Goal: Find specific page/section: Find specific page/section

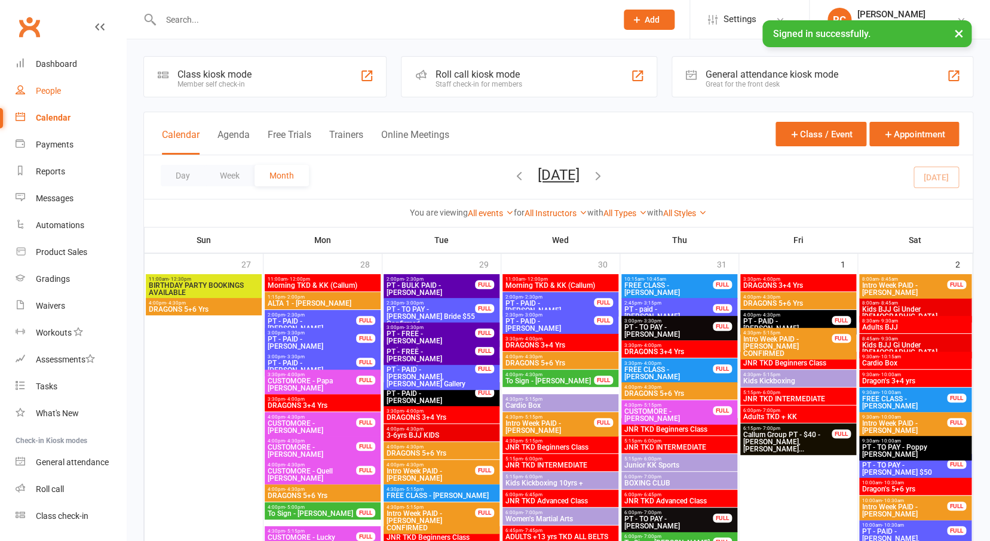
click at [47, 93] on div "People" at bounding box center [48, 91] width 25 height 10
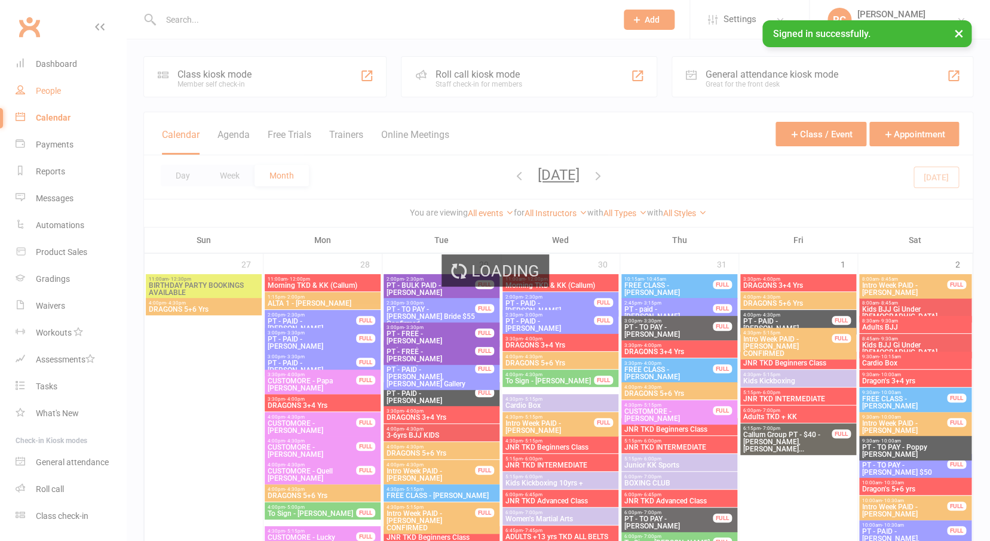
select select "100"
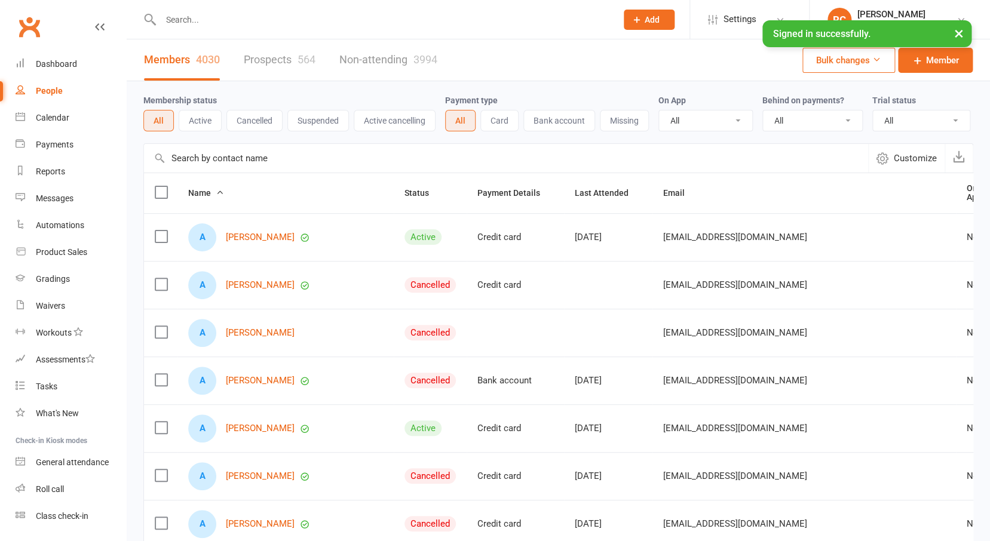
click at [203, 124] on button "Active" at bounding box center [200, 121] width 43 height 22
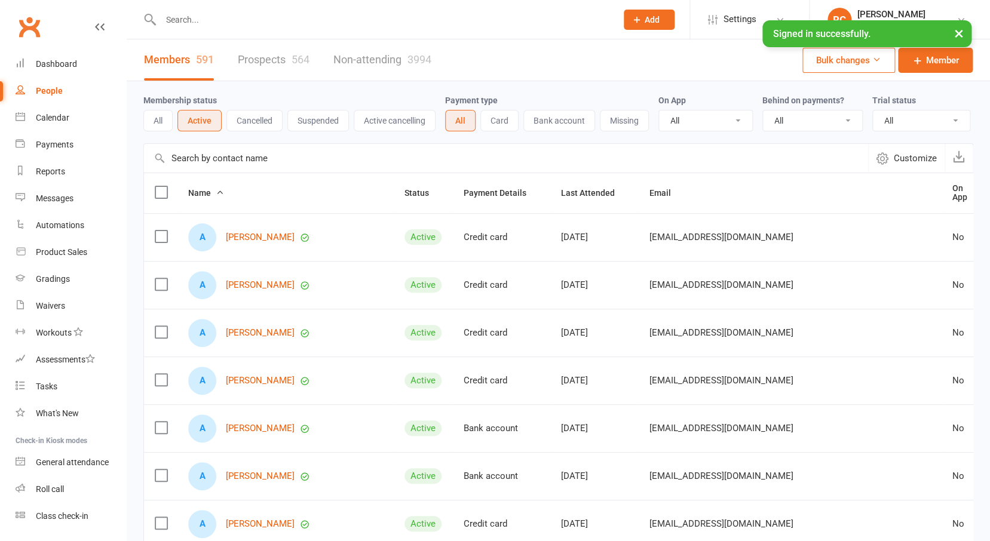
click at [210, 173] on input "text" at bounding box center [506, 158] width 724 height 29
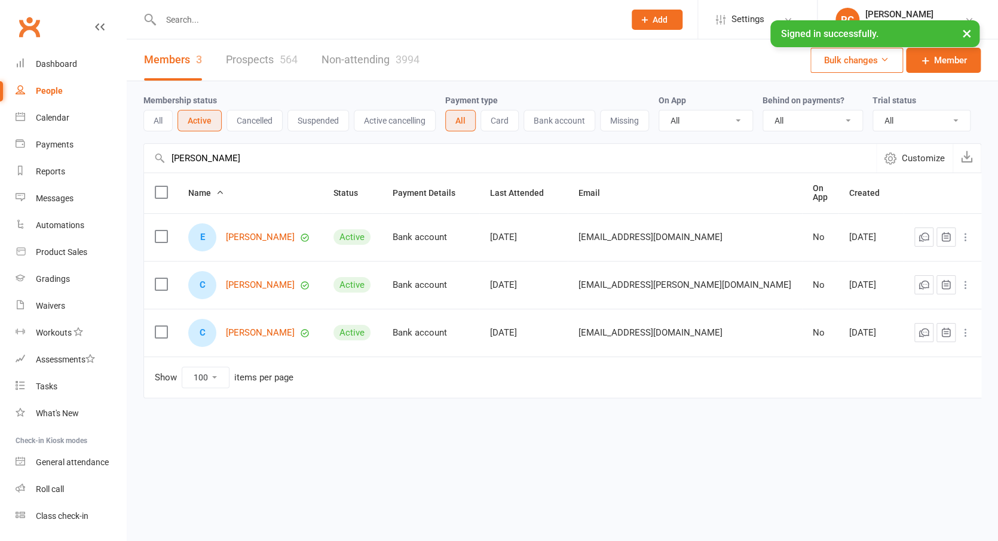
drag, startPoint x: 220, startPoint y: 172, endPoint x: 154, endPoint y: 171, distance: 65.7
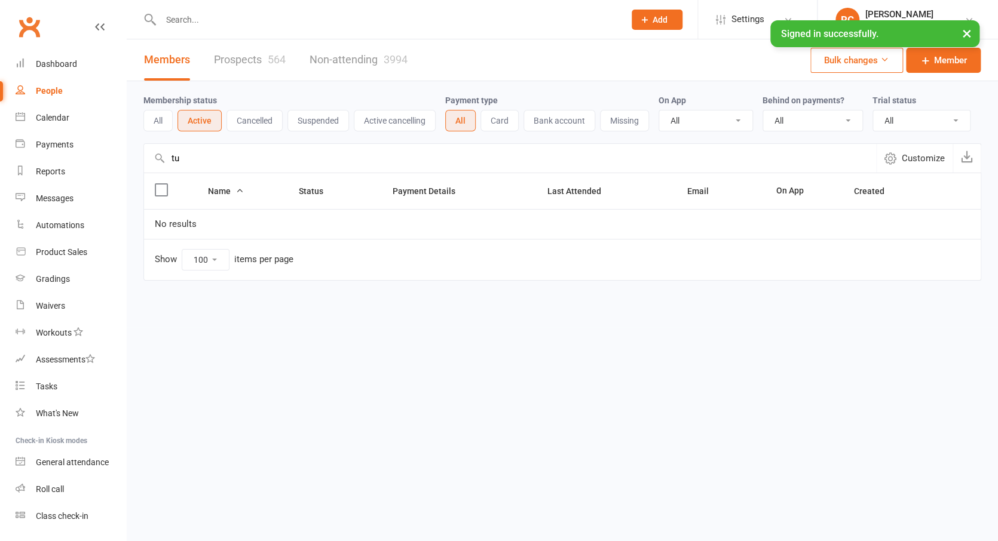
drag, startPoint x: 181, startPoint y: 171, endPoint x: 175, endPoint y: 174, distance: 6.4
click at [175, 173] on input "tu" at bounding box center [510, 158] width 732 height 29
drag, startPoint x: 198, startPoint y: 171, endPoint x: 164, endPoint y: 171, distance: 34.0
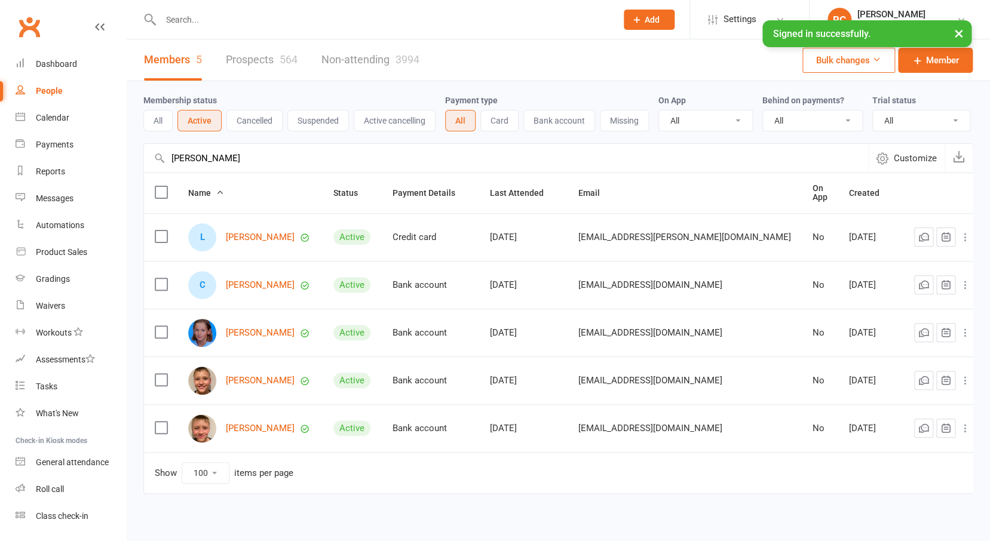
drag, startPoint x: 221, startPoint y: 176, endPoint x: 163, endPoint y: 170, distance: 58.2
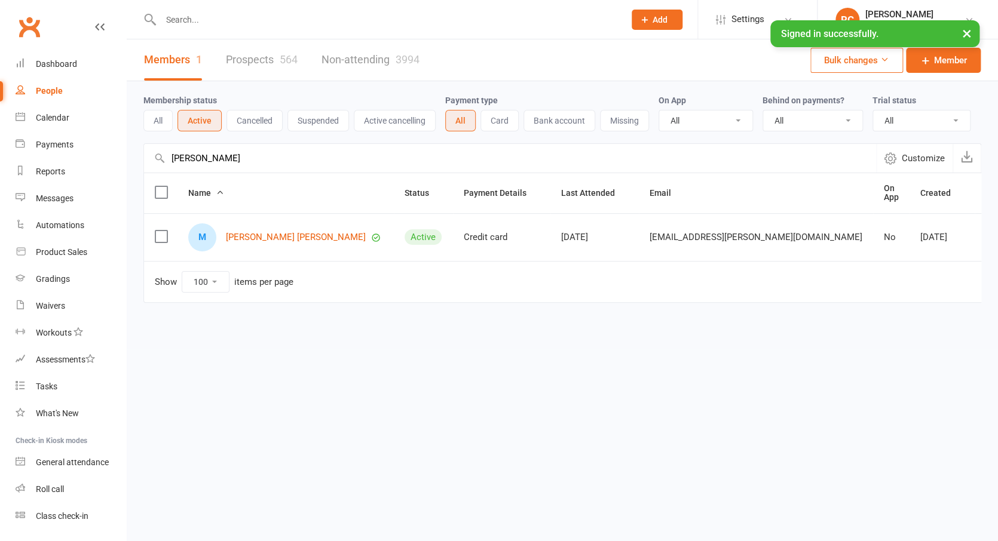
drag, startPoint x: 209, startPoint y: 176, endPoint x: 215, endPoint y: 171, distance: 7.6
click at [215, 171] on input "[PERSON_NAME]" at bounding box center [510, 158] width 732 height 29
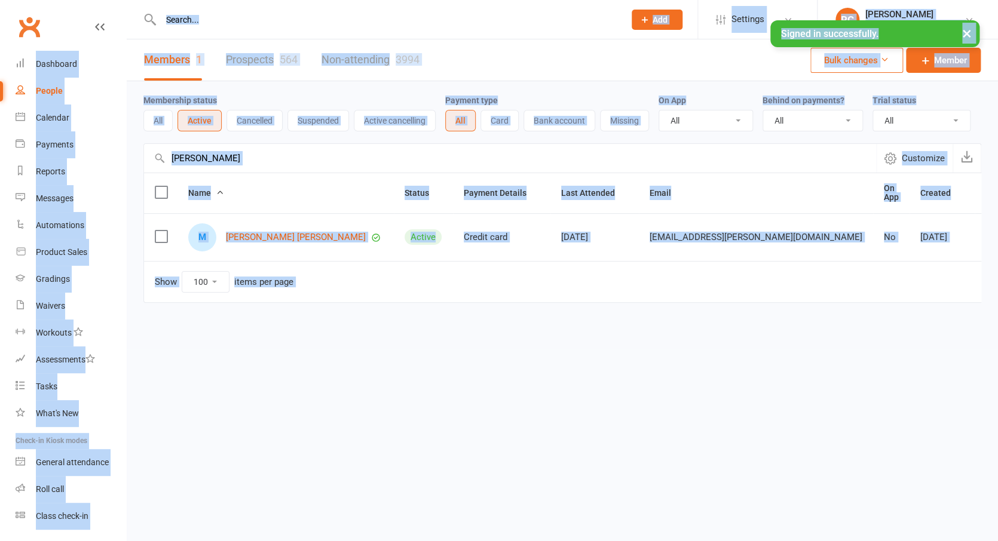
drag, startPoint x: 215, startPoint y: 171, endPoint x: 170, endPoint y: 163, distance: 45.5
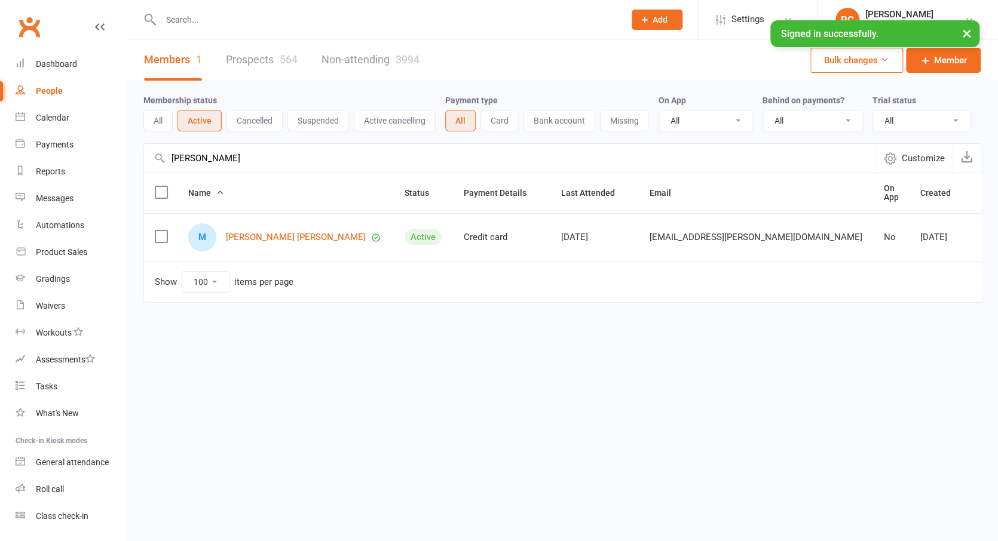
click at [211, 173] on input "[PERSON_NAME]" at bounding box center [510, 158] width 732 height 29
drag, startPoint x: 211, startPoint y: 174, endPoint x: 169, endPoint y: 167, distance: 43.1
click at [169, 167] on input "[PERSON_NAME]" at bounding box center [510, 158] width 732 height 29
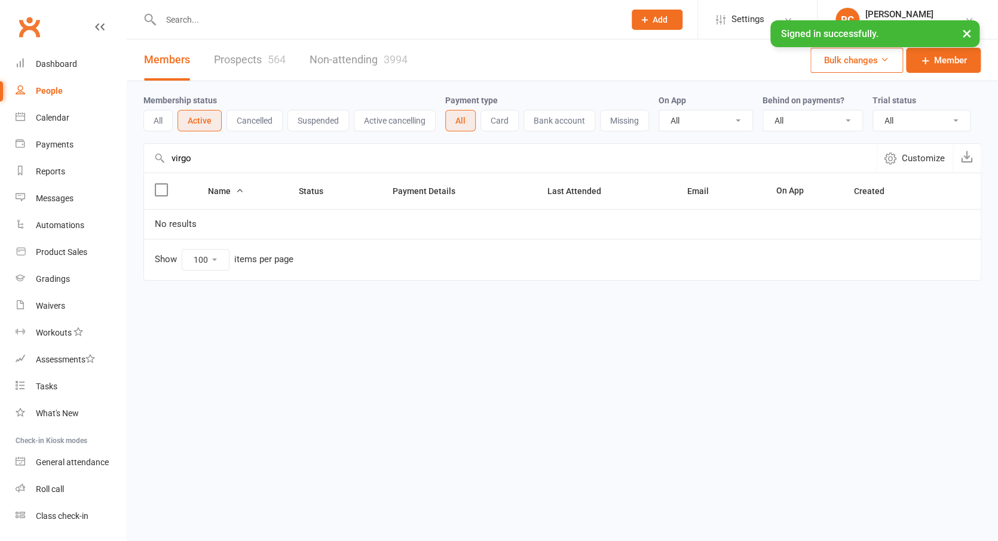
drag, startPoint x: 181, startPoint y: 177, endPoint x: 156, endPoint y: 174, distance: 25.3
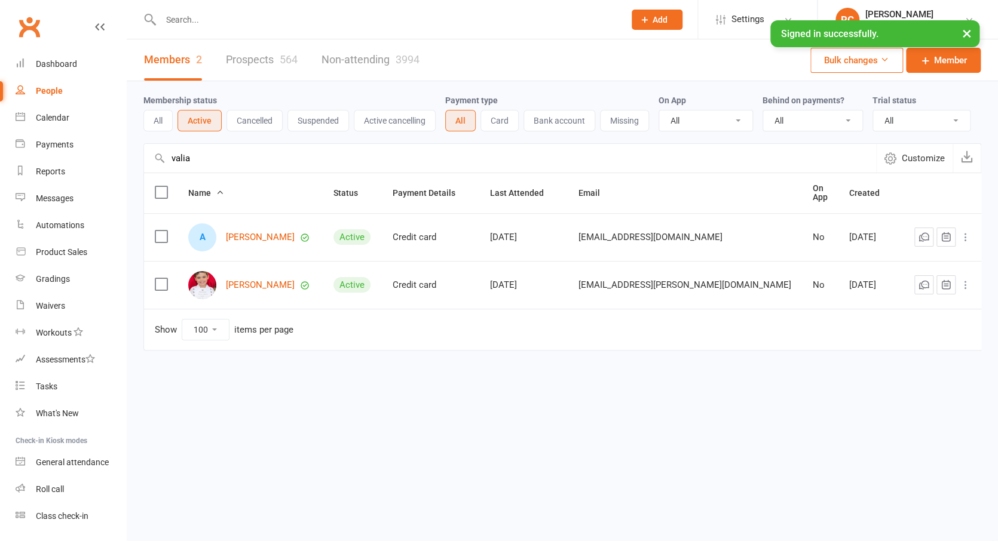
drag, startPoint x: 195, startPoint y: 170, endPoint x: 165, endPoint y: 167, distance: 29.4
click at [165, 167] on input "valia" at bounding box center [510, 158] width 732 height 29
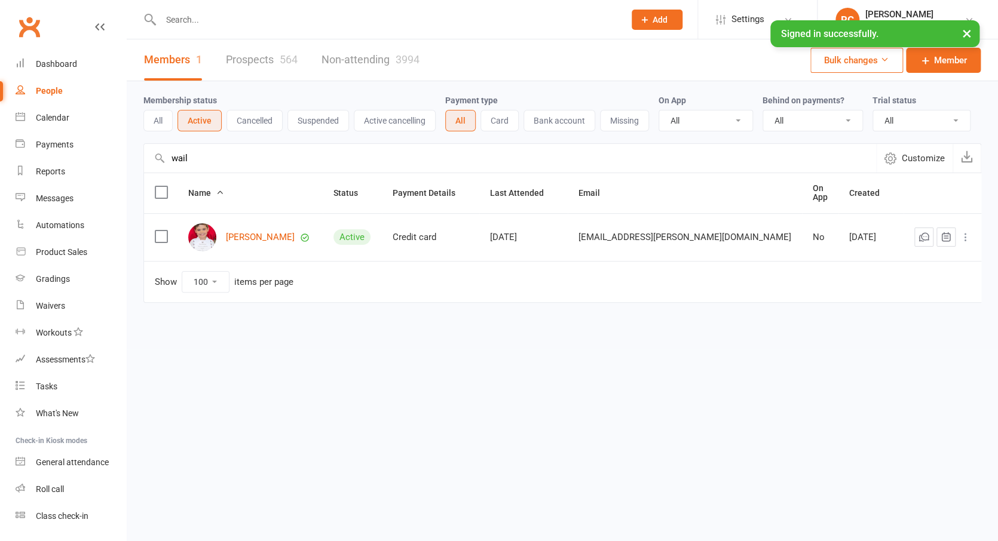
drag, startPoint x: 166, startPoint y: 167, endPoint x: 197, endPoint y: 176, distance: 31.6
click at [197, 173] on input "wail" at bounding box center [510, 158] width 732 height 29
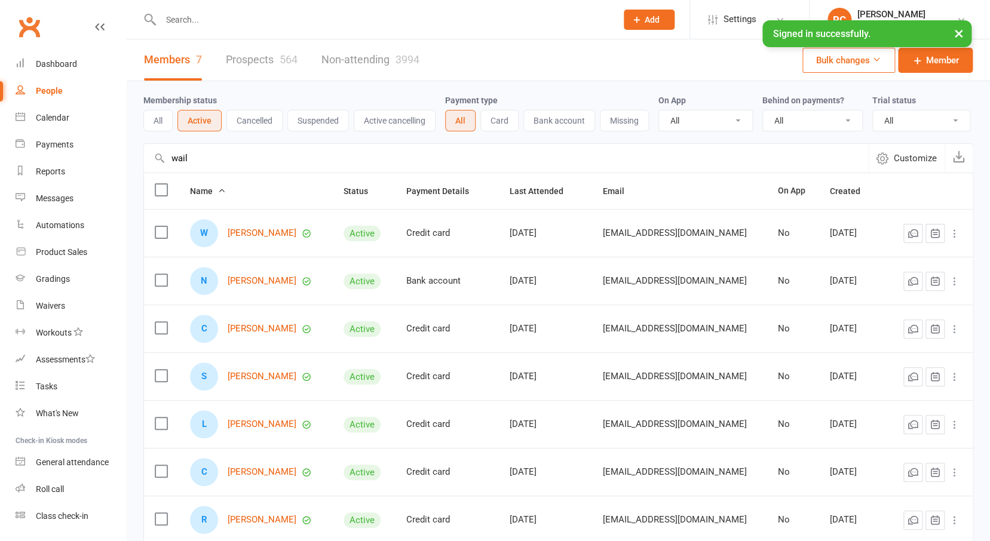
drag, startPoint x: 195, startPoint y: 172, endPoint x: 171, endPoint y: 171, distance: 24.5
click at [171, 171] on input "wail" at bounding box center [506, 158] width 724 height 29
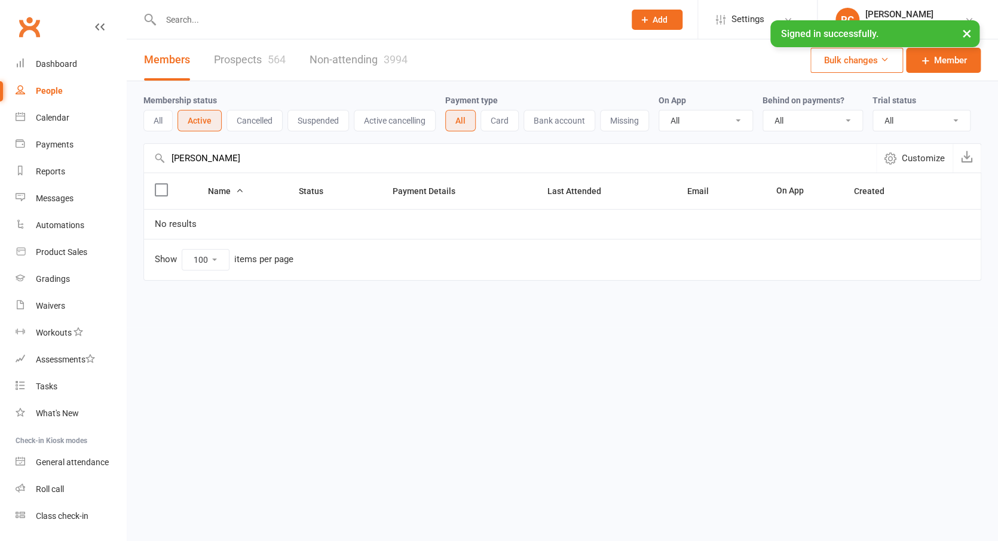
drag, startPoint x: 204, startPoint y: 173, endPoint x: 145, endPoint y: 173, distance: 59.1
click at [145, 173] on input "[PERSON_NAME]" at bounding box center [510, 158] width 732 height 29
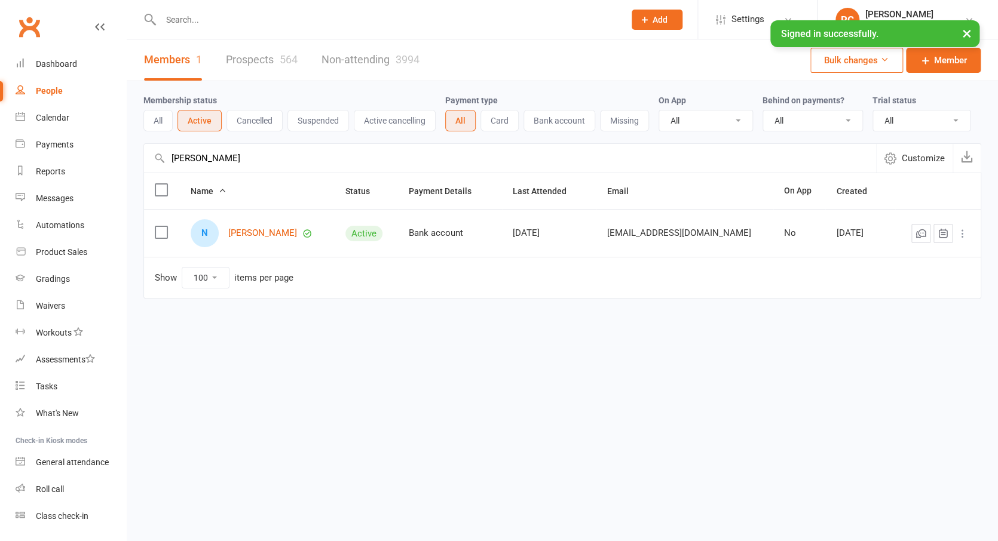
drag, startPoint x: 201, startPoint y: 170, endPoint x: 158, endPoint y: 174, distance: 43.8
drag, startPoint x: 219, startPoint y: 172, endPoint x: 163, endPoint y: 172, distance: 56.2
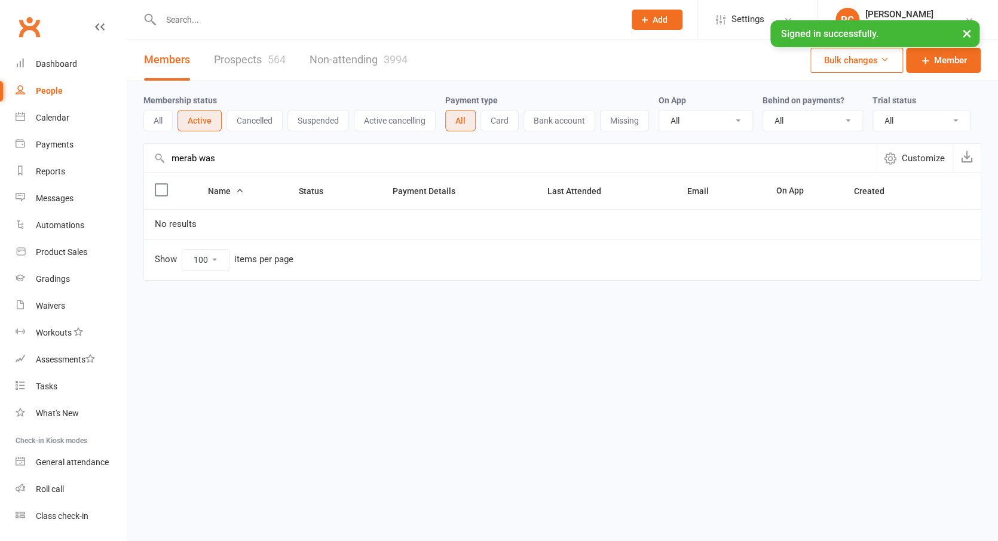
drag, startPoint x: 207, startPoint y: 176, endPoint x: 173, endPoint y: 174, distance: 33.5
drag, startPoint x: 223, startPoint y: 171, endPoint x: 165, endPoint y: 170, distance: 58.0
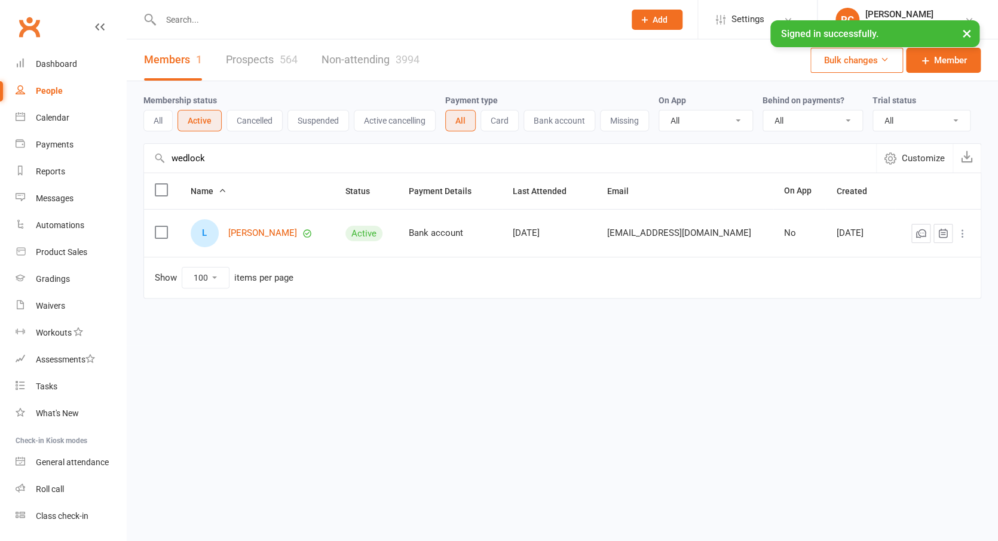
drag, startPoint x: 205, startPoint y: 173, endPoint x: 160, endPoint y: 173, distance: 45.4
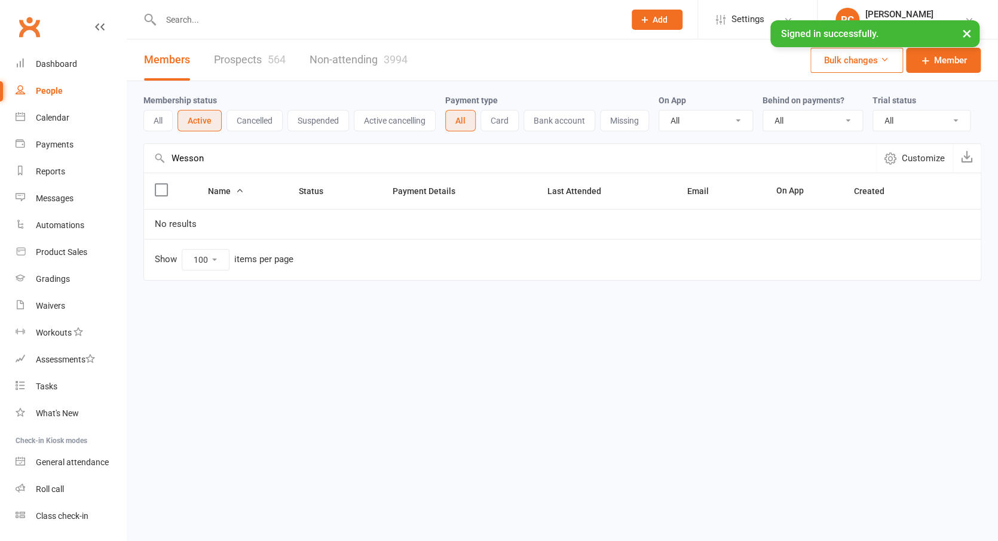
drag, startPoint x: 160, startPoint y: 173, endPoint x: 216, endPoint y: 179, distance: 55.9
click at [216, 173] on input "Wesson" at bounding box center [510, 158] width 732 height 29
drag, startPoint x: 209, startPoint y: 172, endPoint x: 167, endPoint y: 171, distance: 41.8
click at [167, 171] on input "Wesson" at bounding box center [510, 158] width 732 height 29
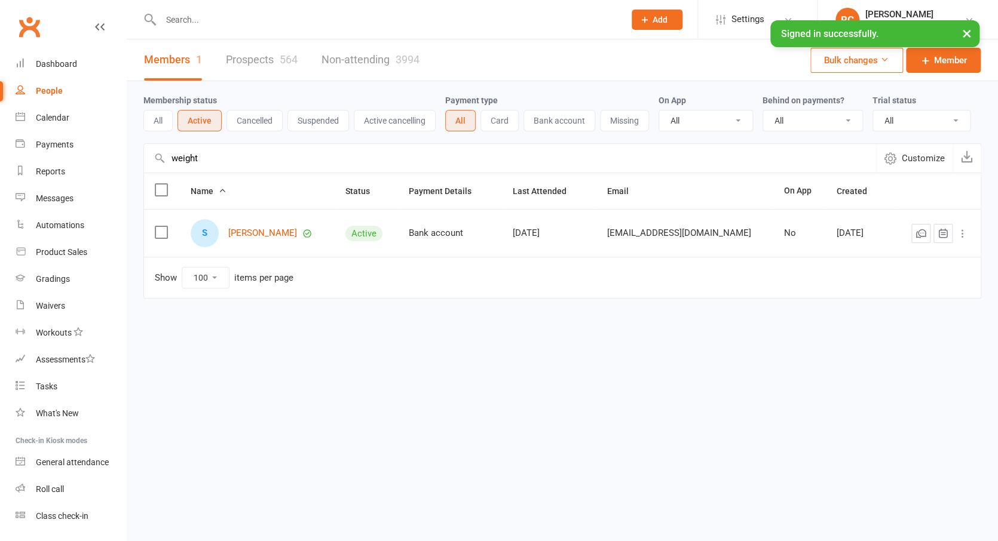
drag, startPoint x: 232, startPoint y: 171, endPoint x: 149, endPoint y: 170, distance: 83.6
click at [149, 170] on input "weight" at bounding box center [510, 158] width 732 height 29
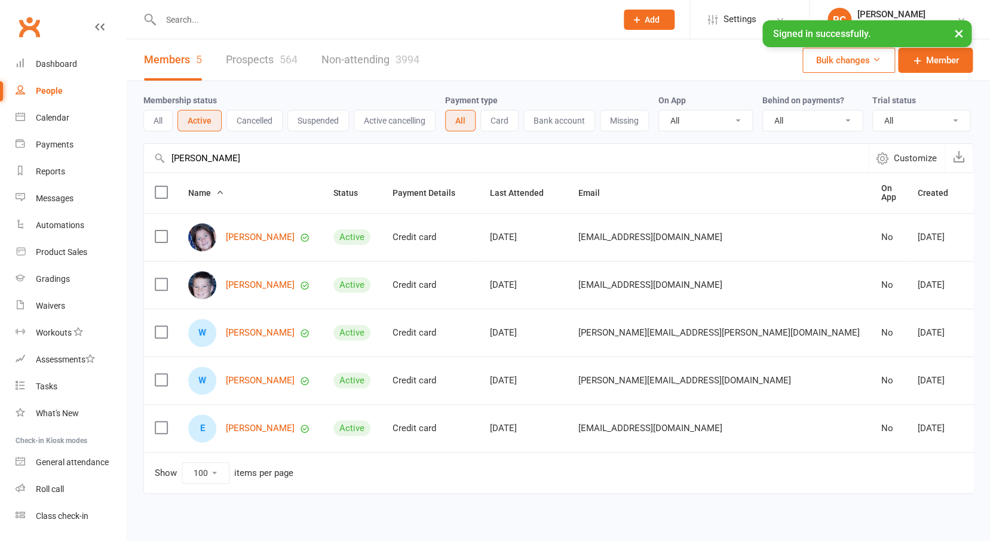
scroll to position [2, 0]
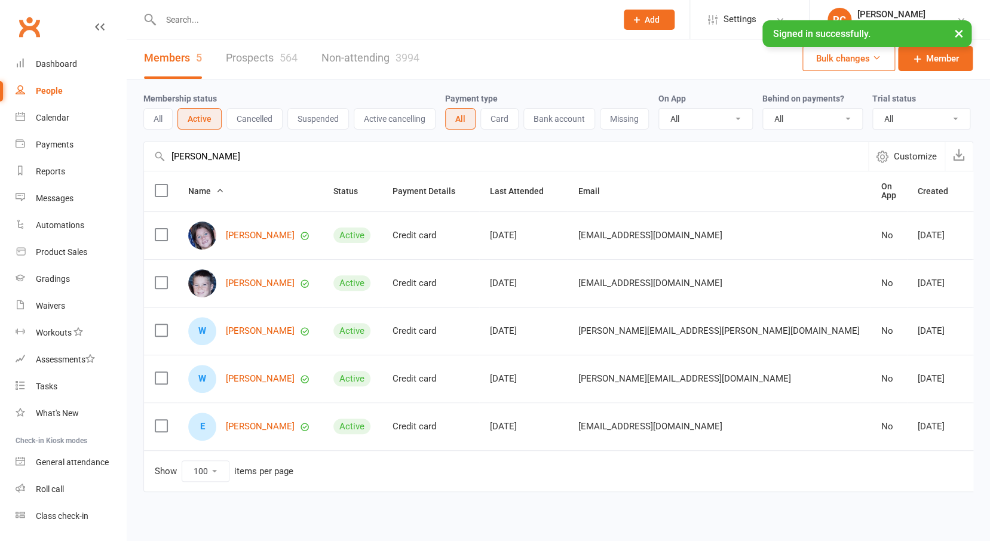
drag, startPoint x: 222, startPoint y: 173, endPoint x: 164, endPoint y: 170, distance: 58.1
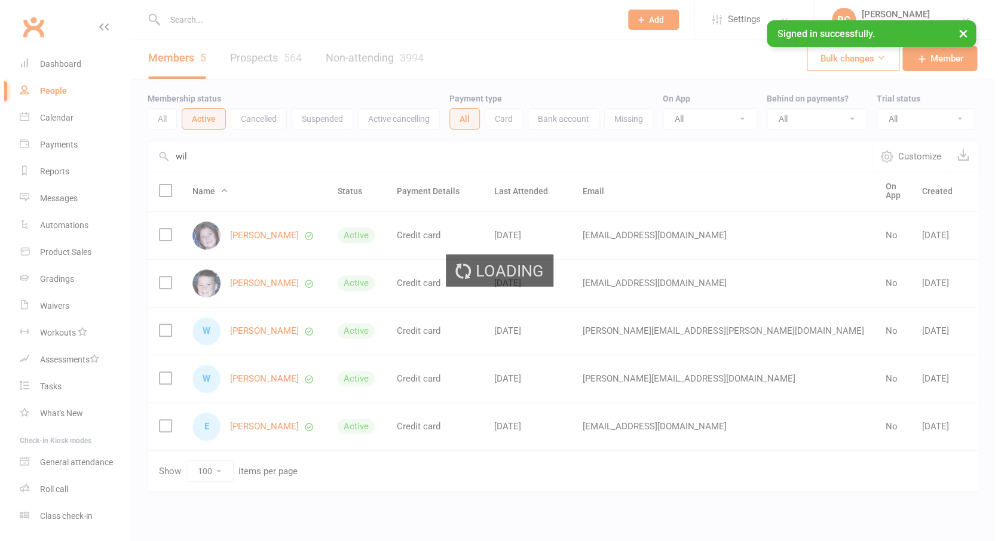
scroll to position [0, 0]
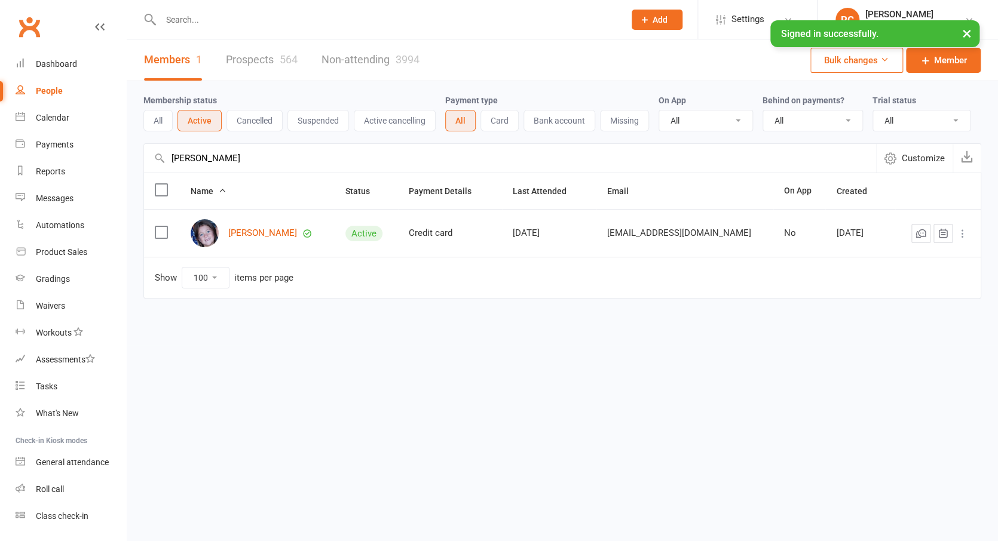
drag, startPoint x: 210, startPoint y: 179, endPoint x: 170, endPoint y: 176, distance: 40.1
click at [170, 173] on input "[PERSON_NAME]" at bounding box center [510, 158] width 732 height 29
drag, startPoint x: 203, startPoint y: 175, endPoint x: 148, endPoint y: 165, distance: 56.4
click at [148, 165] on input "[PERSON_NAME]" at bounding box center [510, 158] width 732 height 29
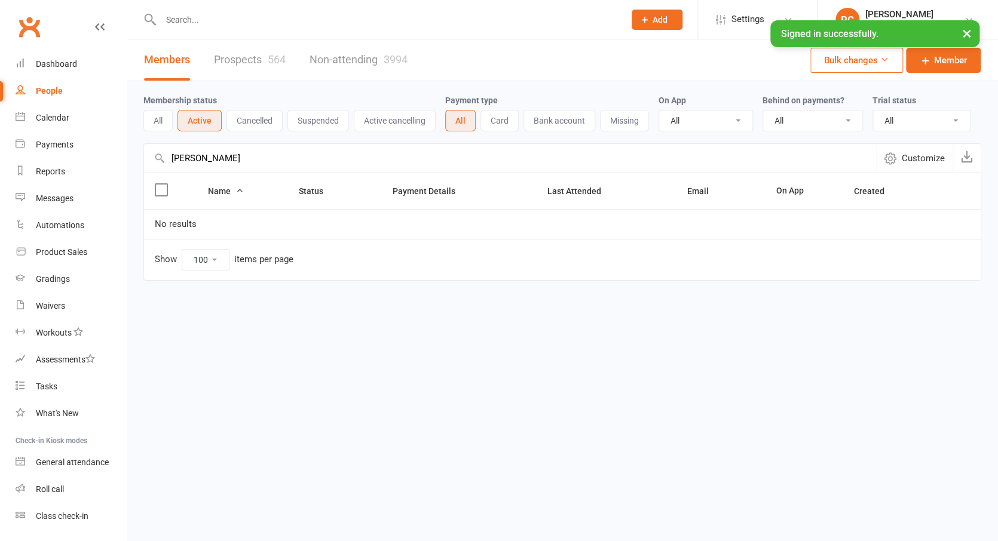
drag, startPoint x: 280, startPoint y: 199, endPoint x: 265, endPoint y: 174, distance: 29.2
click at [265, 173] on input "[PERSON_NAME]" at bounding box center [510, 158] width 732 height 29
drag, startPoint x: 227, startPoint y: 173, endPoint x: 170, endPoint y: 173, distance: 57.3
click at [170, 173] on input "[PERSON_NAME]" at bounding box center [510, 158] width 732 height 29
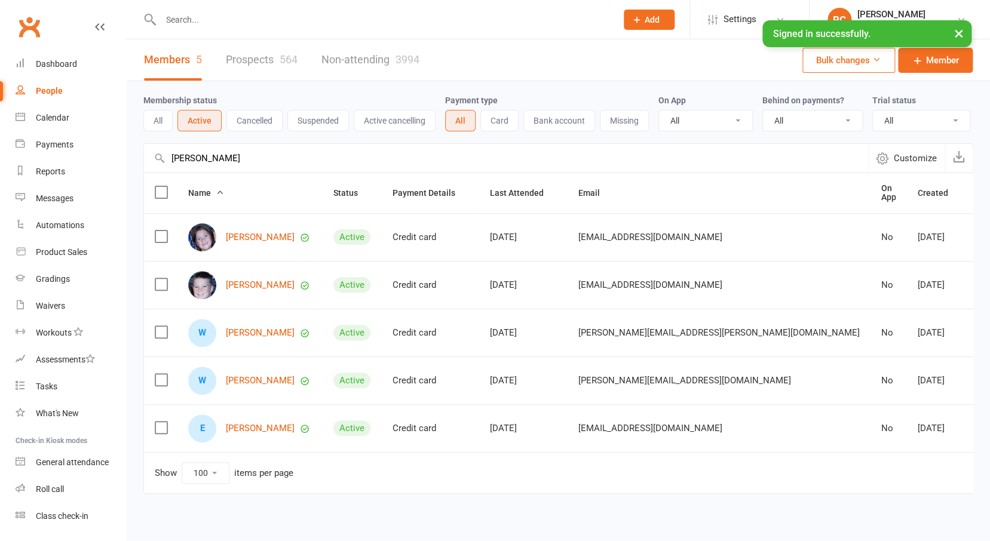
drag, startPoint x: 215, startPoint y: 176, endPoint x: 223, endPoint y: 173, distance: 8.6
click at [223, 173] on input "[PERSON_NAME]" at bounding box center [506, 158] width 724 height 29
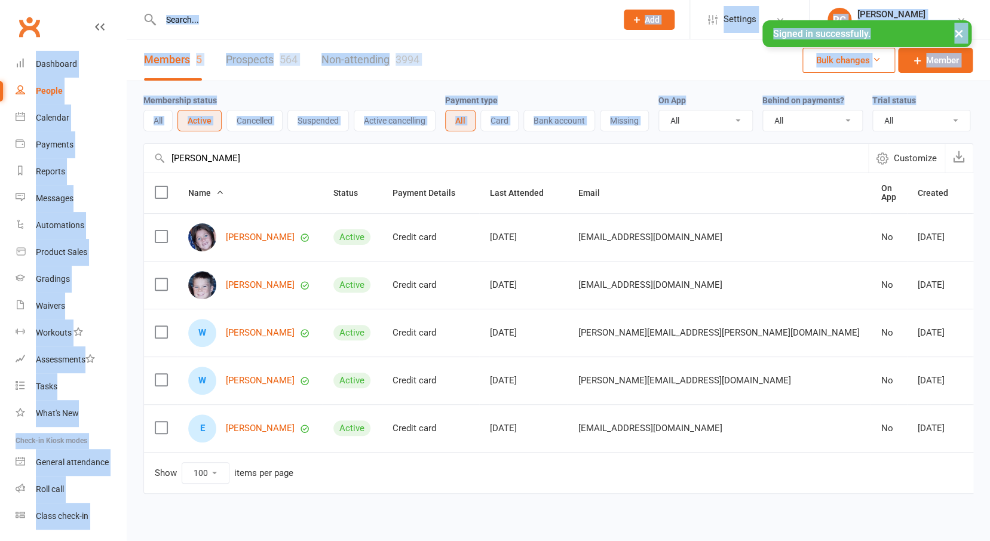
drag, startPoint x: 223, startPoint y: 173, endPoint x: 158, endPoint y: 164, distance: 65.6
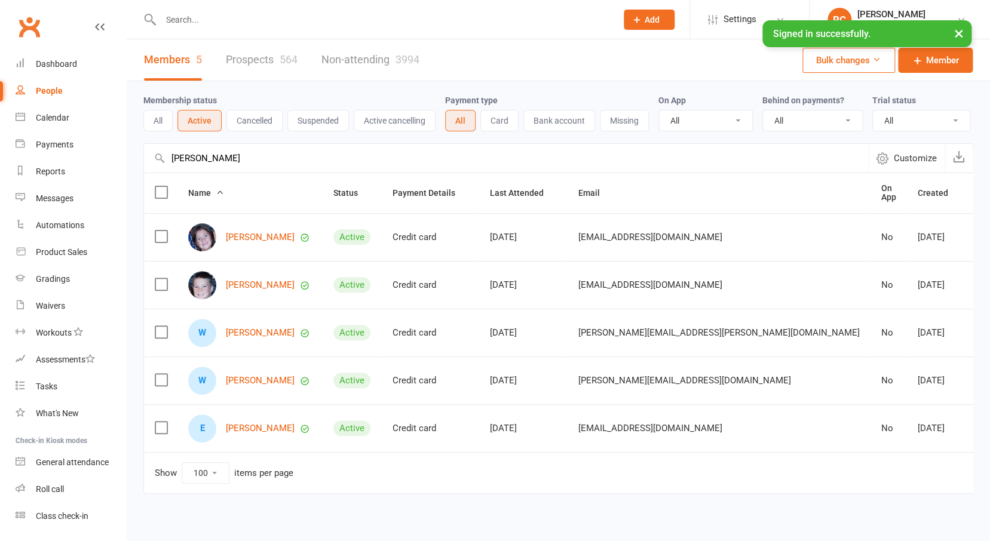
click at [214, 173] on input "[PERSON_NAME]" at bounding box center [506, 158] width 724 height 29
drag, startPoint x: 216, startPoint y: 174, endPoint x: 170, endPoint y: 171, distance: 46.1
click at [170, 171] on input "[PERSON_NAME]" at bounding box center [506, 158] width 724 height 29
drag, startPoint x: 214, startPoint y: 173, endPoint x: 166, endPoint y: 167, distance: 48.8
click at [166, 167] on input "[PERSON_NAME]" at bounding box center [506, 158] width 724 height 29
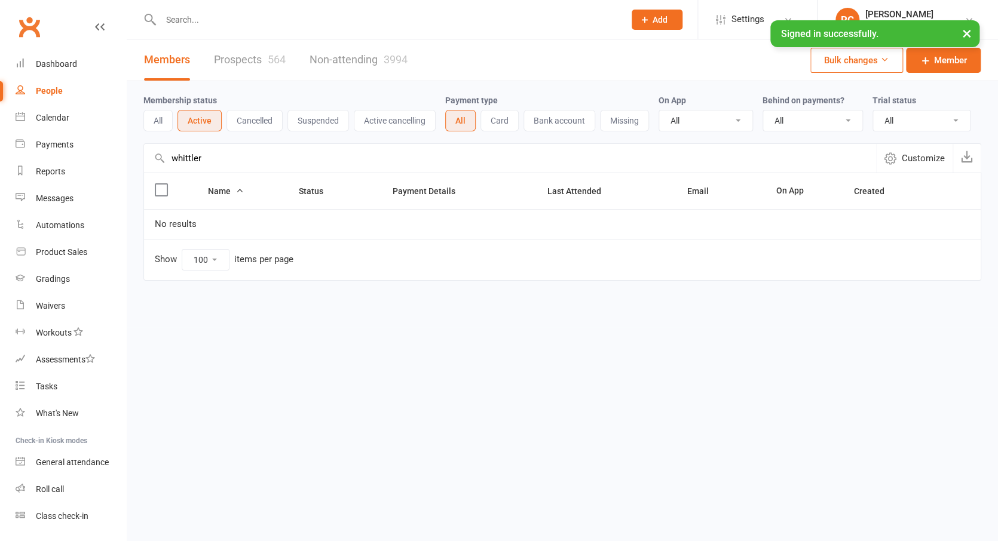
drag, startPoint x: 166, startPoint y: 167, endPoint x: 215, endPoint y: 174, distance: 49.5
click at [215, 173] on input "whittler" at bounding box center [510, 158] width 732 height 29
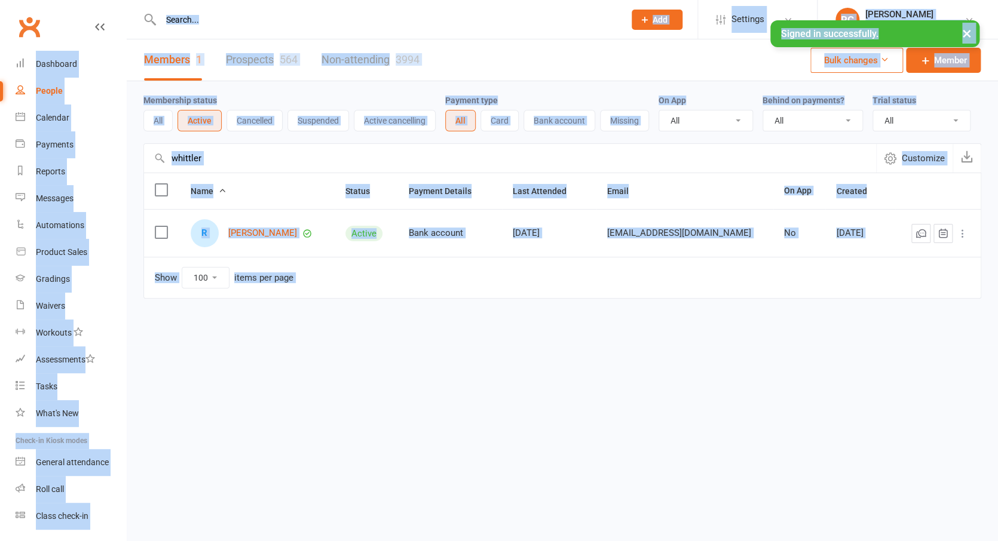
drag, startPoint x: 215, startPoint y: 174, endPoint x: 163, endPoint y: 173, distance: 52.0
click at [163, 173] on ui-view "Prospect Member Non-attending contact Class / event Appointment Grading event T…" at bounding box center [499, 174] width 998 height 342
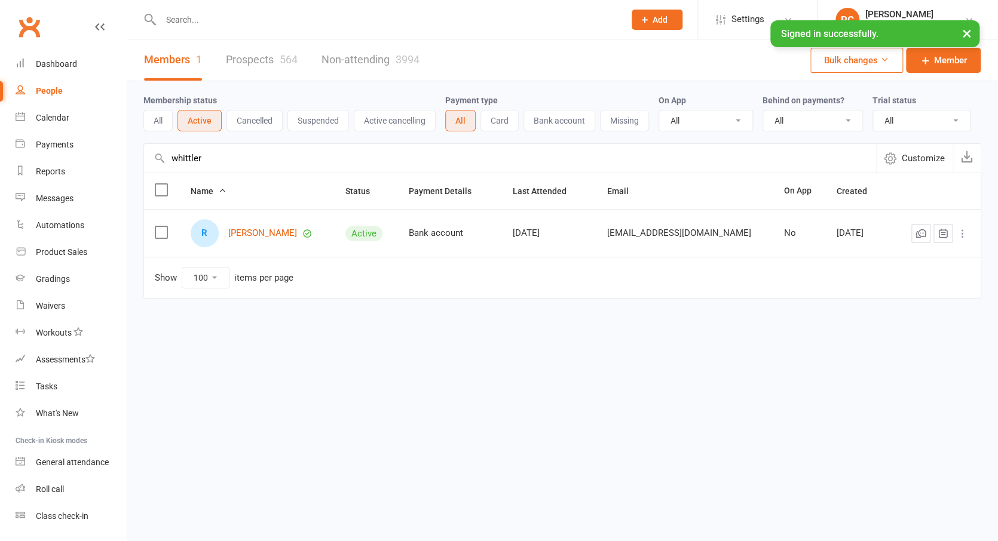
drag, startPoint x: 205, startPoint y: 172, endPoint x: 151, endPoint y: 171, distance: 55.0
click at [151, 171] on input "whittler" at bounding box center [510, 158] width 732 height 29
drag, startPoint x: 203, startPoint y: 173, endPoint x: 151, endPoint y: 169, distance: 52.7
click at [151, 169] on input "wheat" at bounding box center [510, 158] width 732 height 29
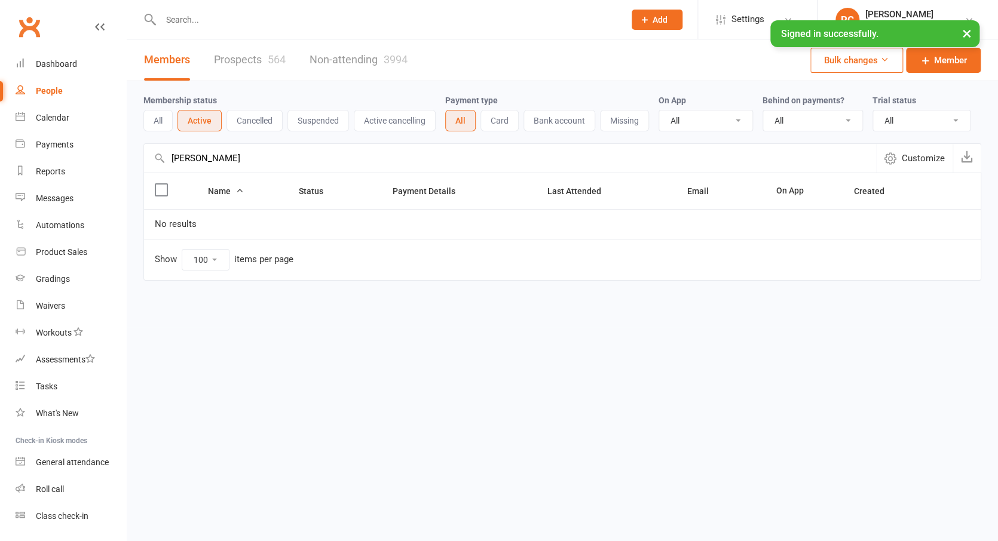
drag, startPoint x: 151, startPoint y: 169, endPoint x: 224, endPoint y: 176, distance: 73.8
click at [224, 173] on input "[PERSON_NAME]" at bounding box center [510, 158] width 732 height 29
drag, startPoint x: 215, startPoint y: 171, endPoint x: 167, endPoint y: 167, distance: 48.5
click at [167, 167] on input "[PERSON_NAME]" at bounding box center [510, 158] width 732 height 29
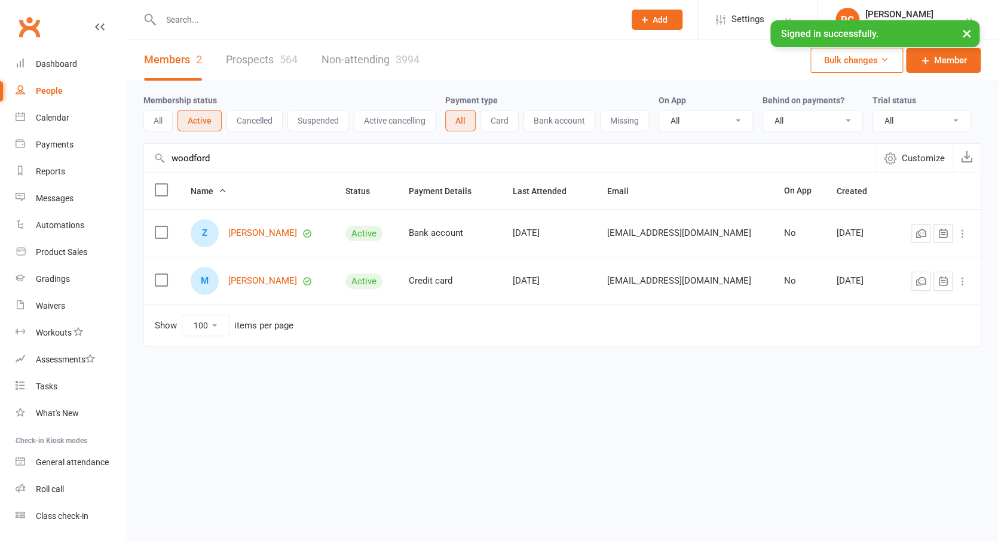
drag, startPoint x: 228, startPoint y: 175, endPoint x: 170, endPoint y: 172, distance: 57.4
click at [170, 172] on input "woodford" at bounding box center [510, 158] width 732 height 29
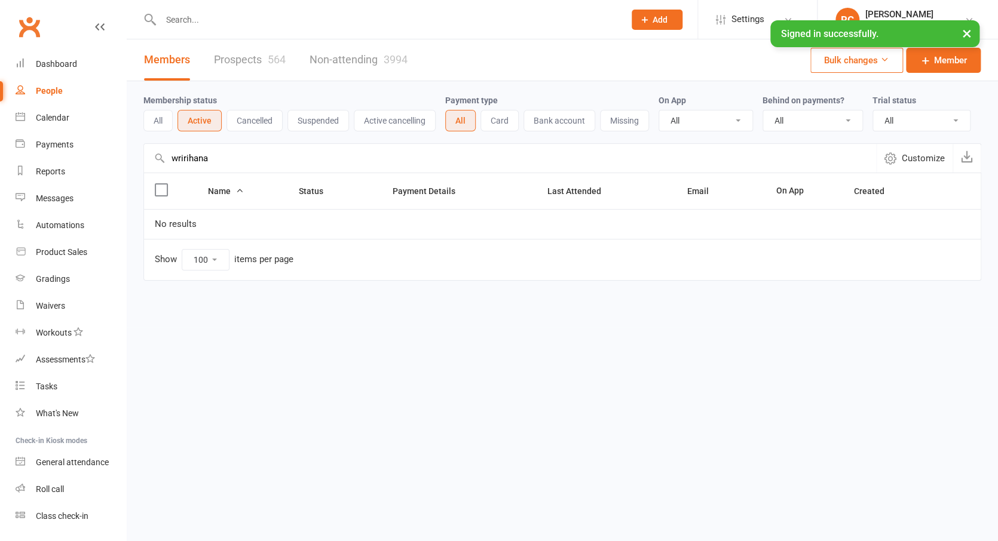
drag, startPoint x: 213, startPoint y: 165, endPoint x: 211, endPoint y: 179, distance: 13.2
click at [211, 173] on input "wririhana" at bounding box center [510, 158] width 732 height 29
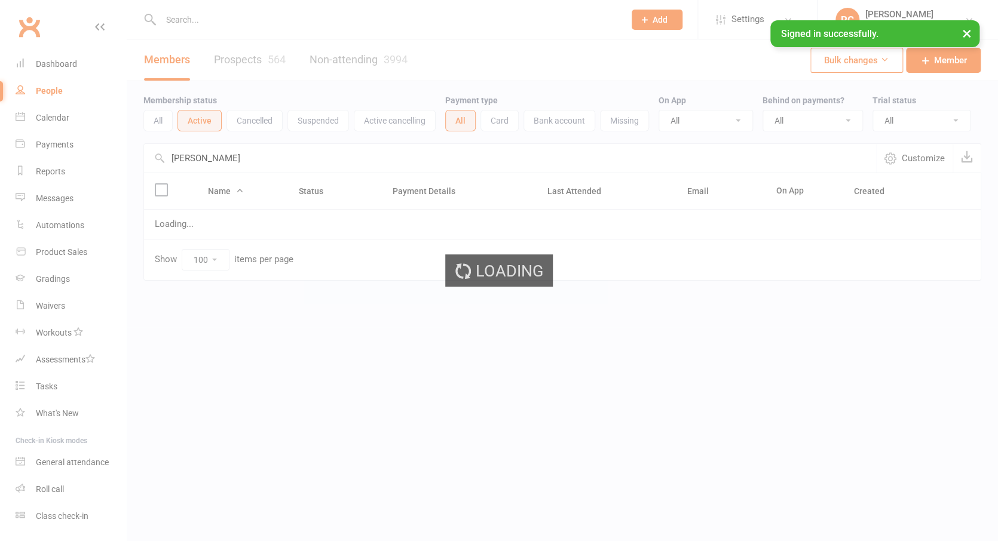
type input "[PERSON_NAME]"
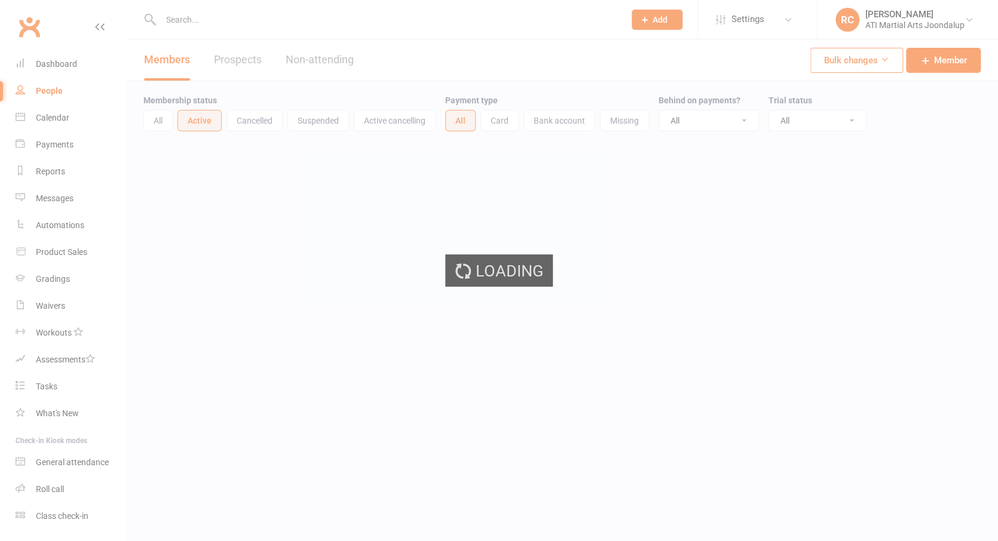
select select "100"
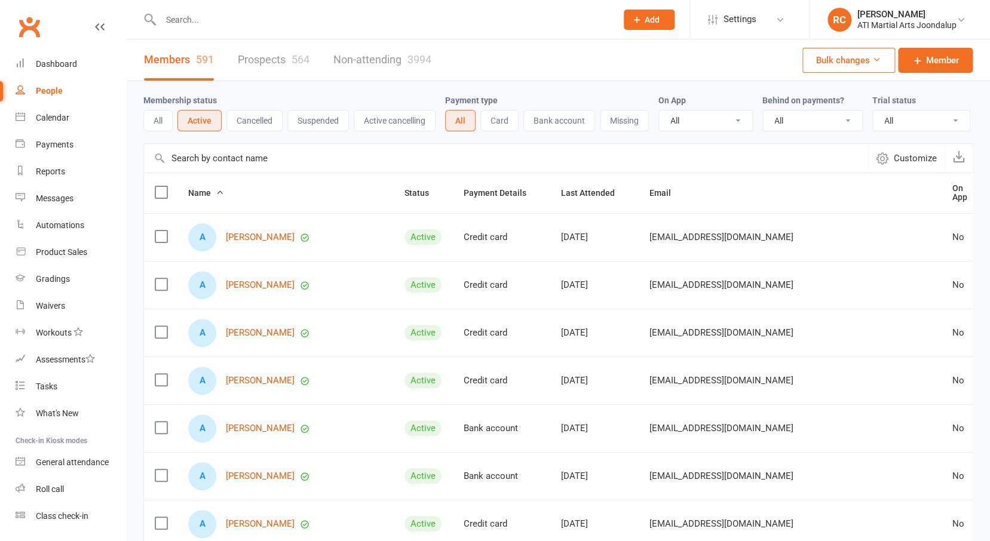
click at [413, 162] on input "text" at bounding box center [506, 158] width 724 height 29
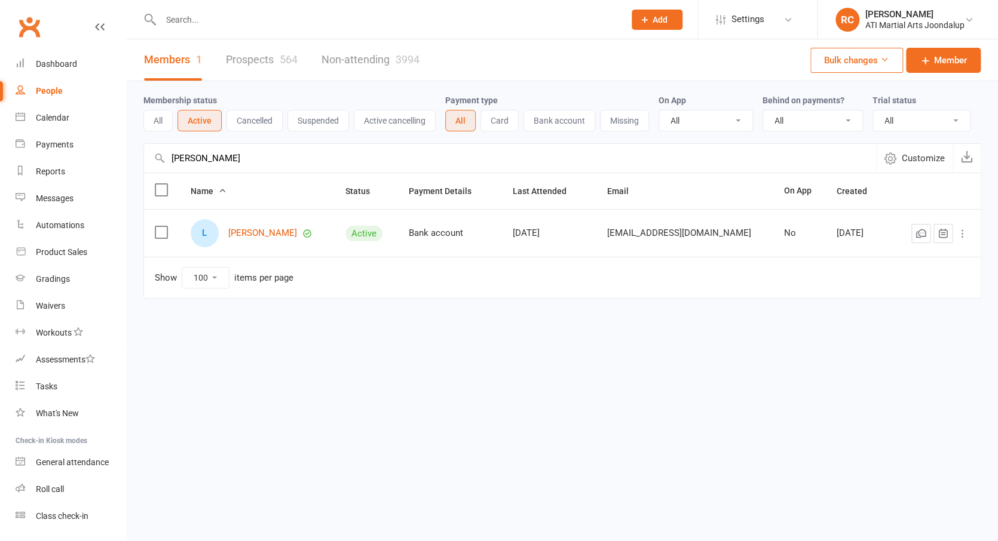
drag, startPoint x: 417, startPoint y: 146, endPoint x: 223, endPoint y: 163, distance: 194.9
click at [223, 163] on input "Wilkes" at bounding box center [510, 158] width 732 height 29
drag, startPoint x: 206, startPoint y: 167, endPoint x: 167, endPoint y: 161, distance: 39.2
click at [167, 161] on input "Wilkes" at bounding box center [510, 158] width 732 height 29
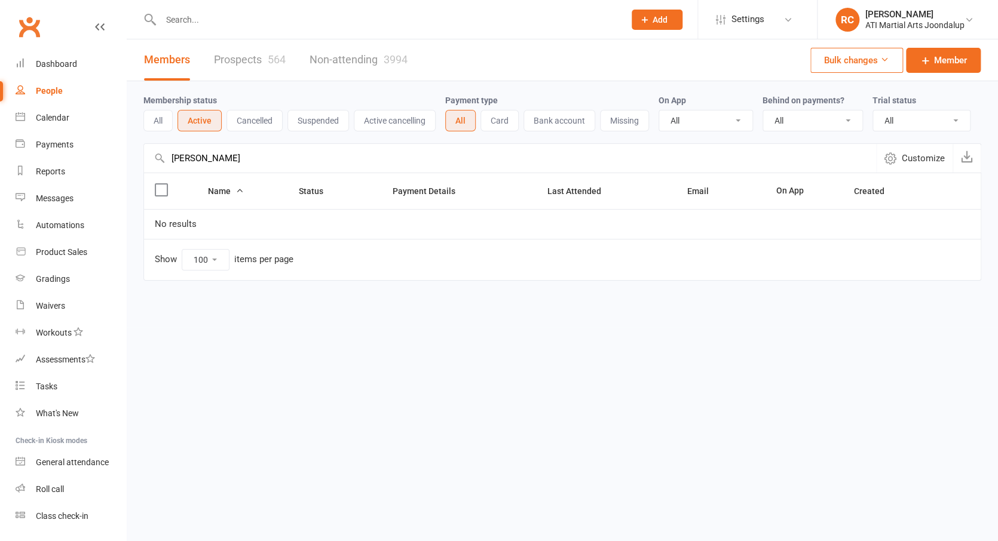
drag, startPoint x: 253, startPoint y: 143, endPoint x: 230, endPoint y: 173, distance: 37.5
click at [230, 173] on input "Yadav" at bounding box center [510, 158] width 732 height 29
drag, startPoint x: 201, startPoint y: 169, endPoint x: 153, endPoint y: 166, distance: 47.9
click at [153, 166] on input "Yadav" at bounding box center [510, 158] width 732 height 29
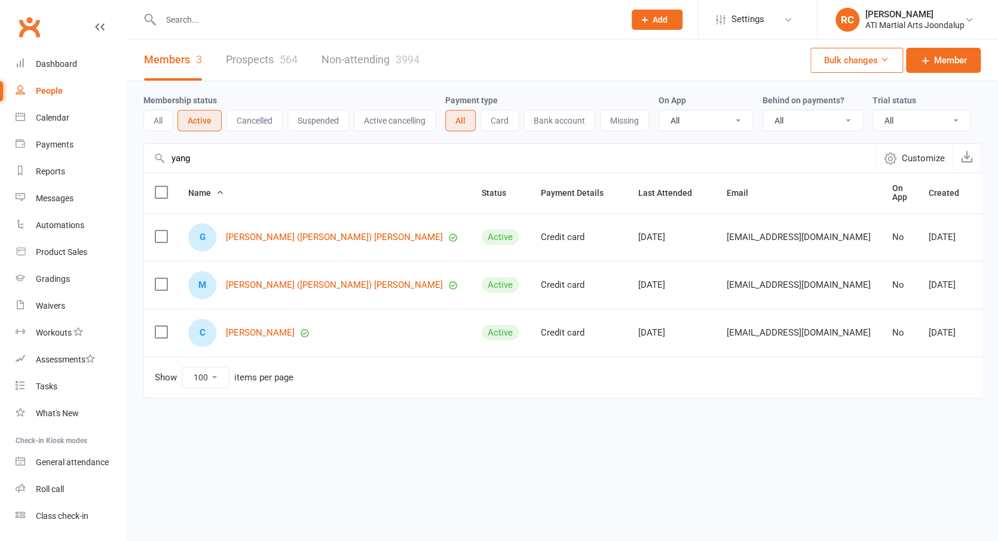
drag, startPoint x: 204, startPoint y: 169, endPoint x: 158, endPoint y: 170, distance: 46.0
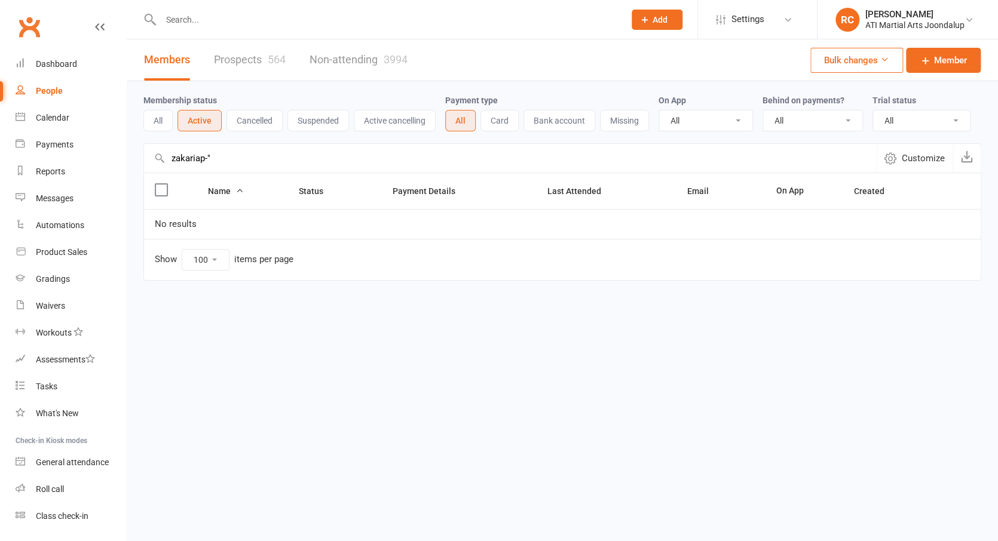
type input "zakariap-"0"
